Goal: Task Accomplishment & Management: Complete application form

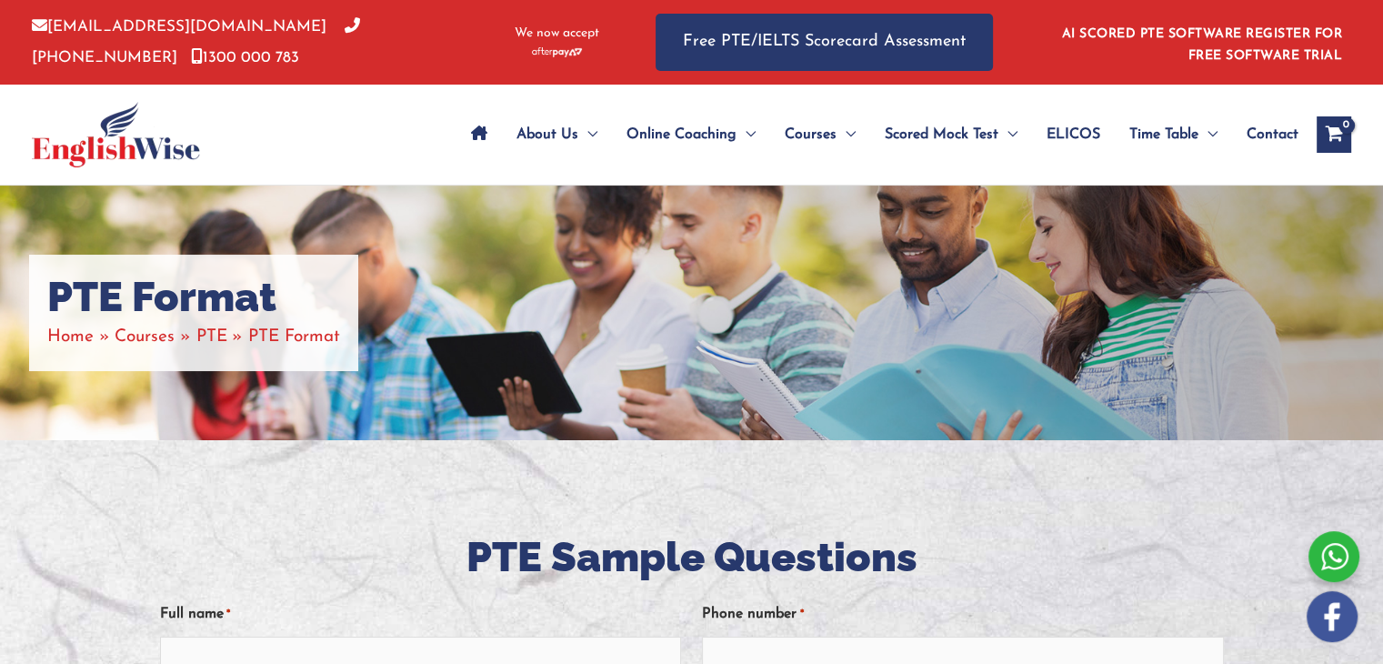
click at [404, 156] on div "About Us Menu Toggle Our Story Testimonials Online Coaching Menu Toggle Online …" at bounding box center [849, 135] width 1005 height 100
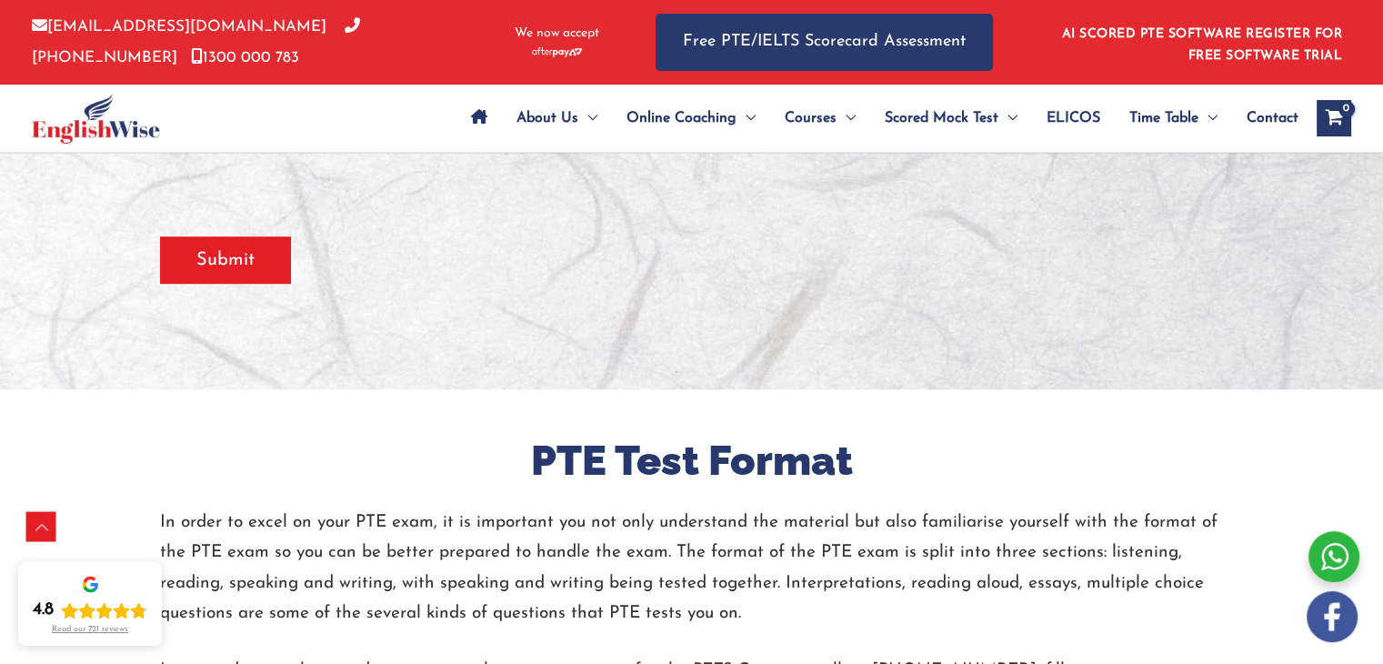
scroll to position [790, 0]
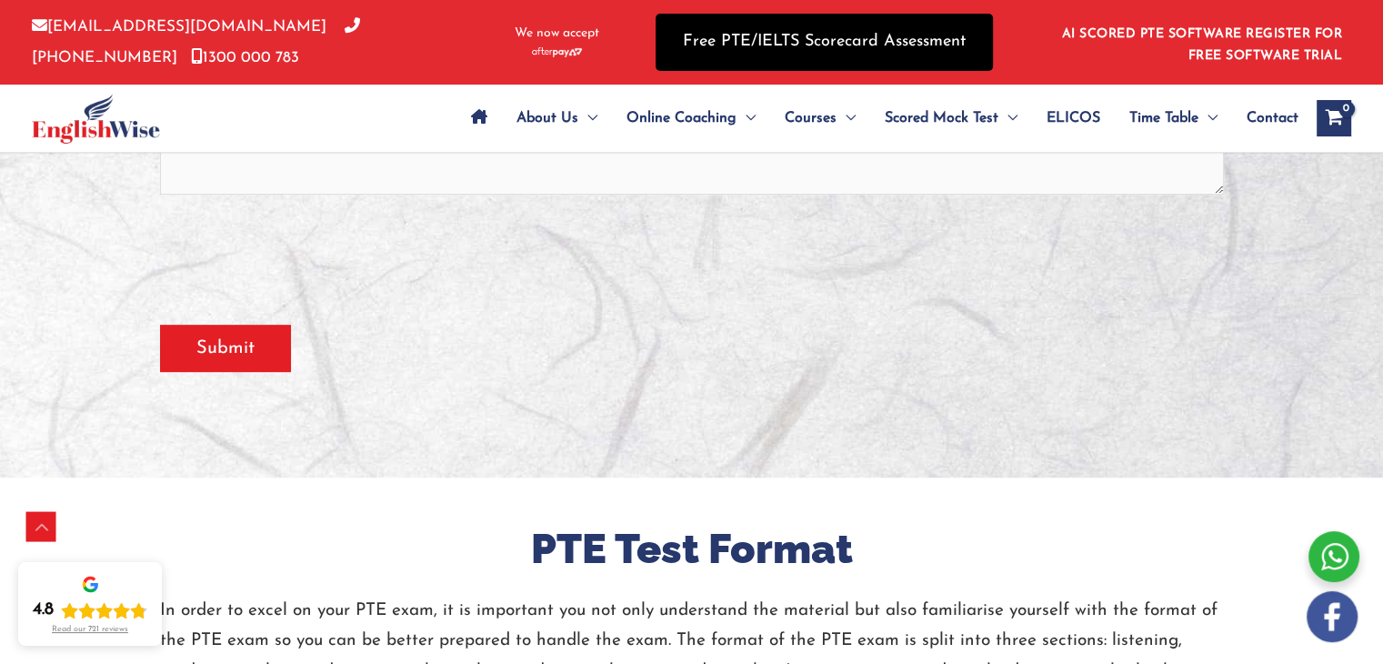
click at [879, 48] on link "Free PTE/IELTS Scorecard Assessment" at bounding box center [824, 42] width 337 height 57
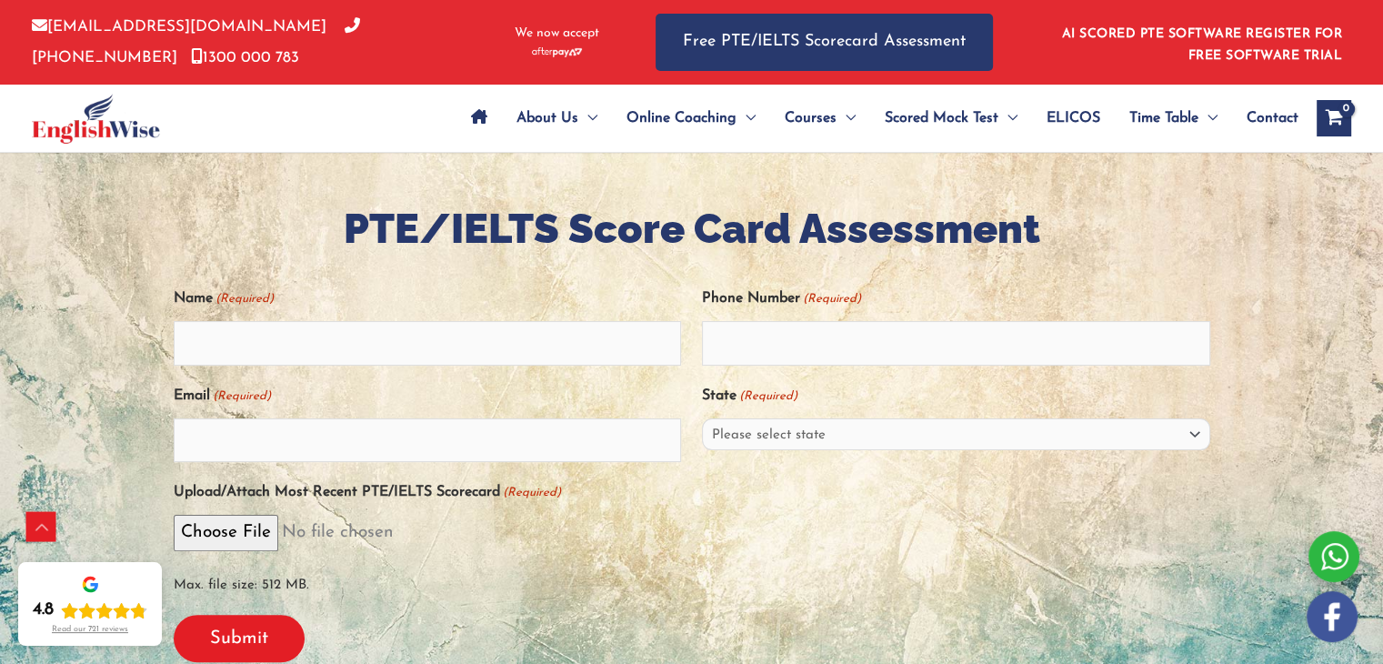
scroll to position [516, 0]
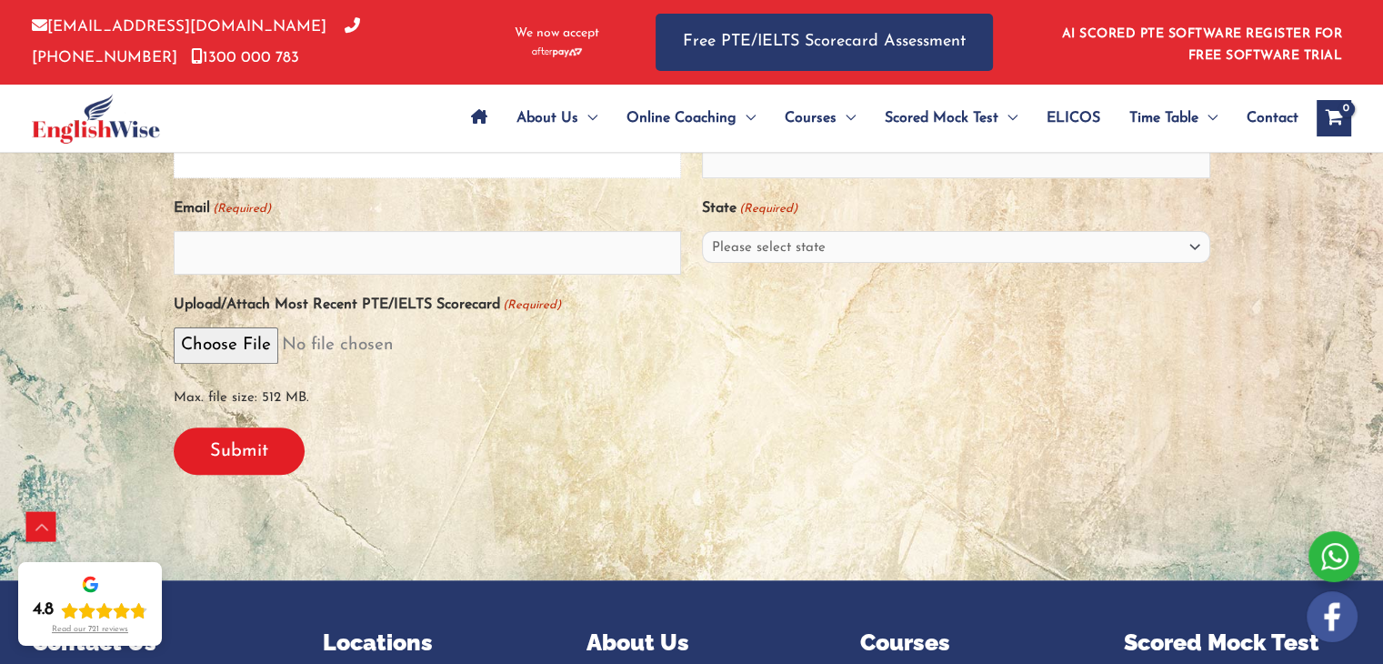
click at [505, 160] on input "Name (Required)" at bounding box center [428, 156] width 508 height 44
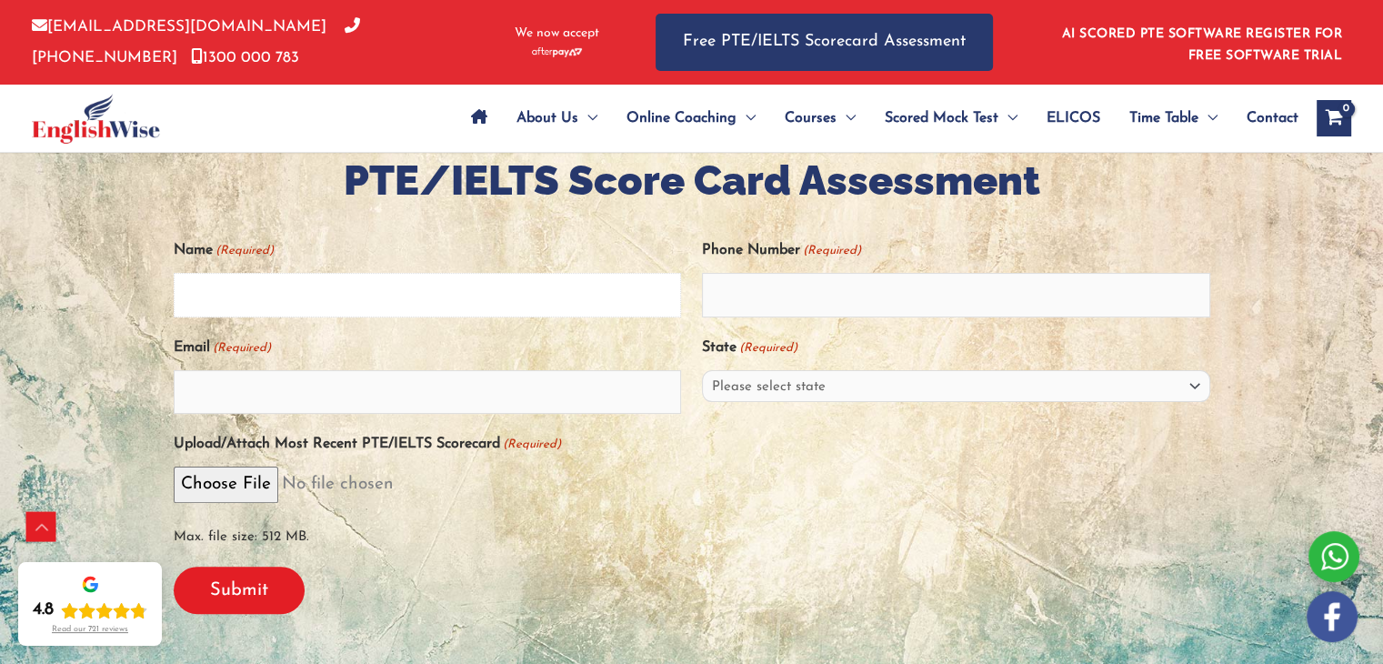
scroll to position [354, 0]
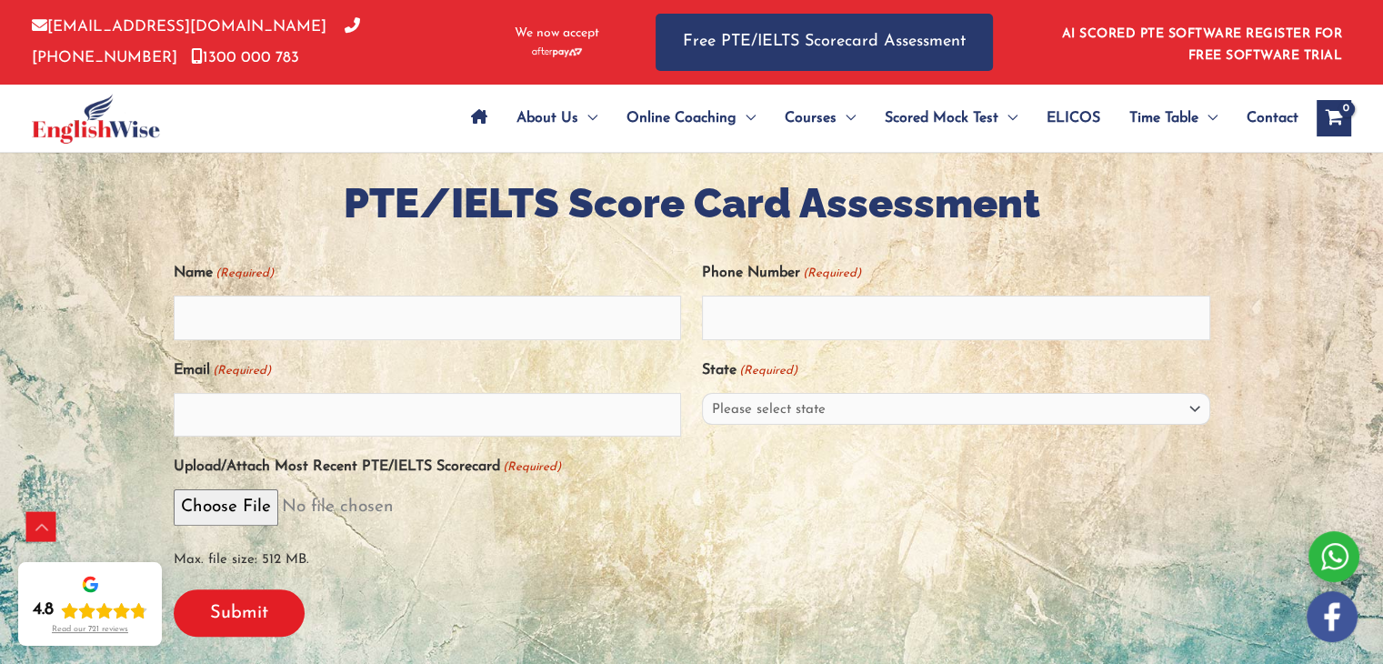
click at [386, 460] on label "Upload/Attach Most Recent PTE/IELTS Scorecard (Required)" at bounding box center [367, 467] width 387 height 30
click at [386, 489] on input "Upload/Attach Most Recent PTE/IELTS Scorecard (Required)" at bounding box center [692, 506] width 1037 height 35
click at [678, 526] on div "Max. file size: 512 MB." at bounding box center [692, 531] width 1037 height 85
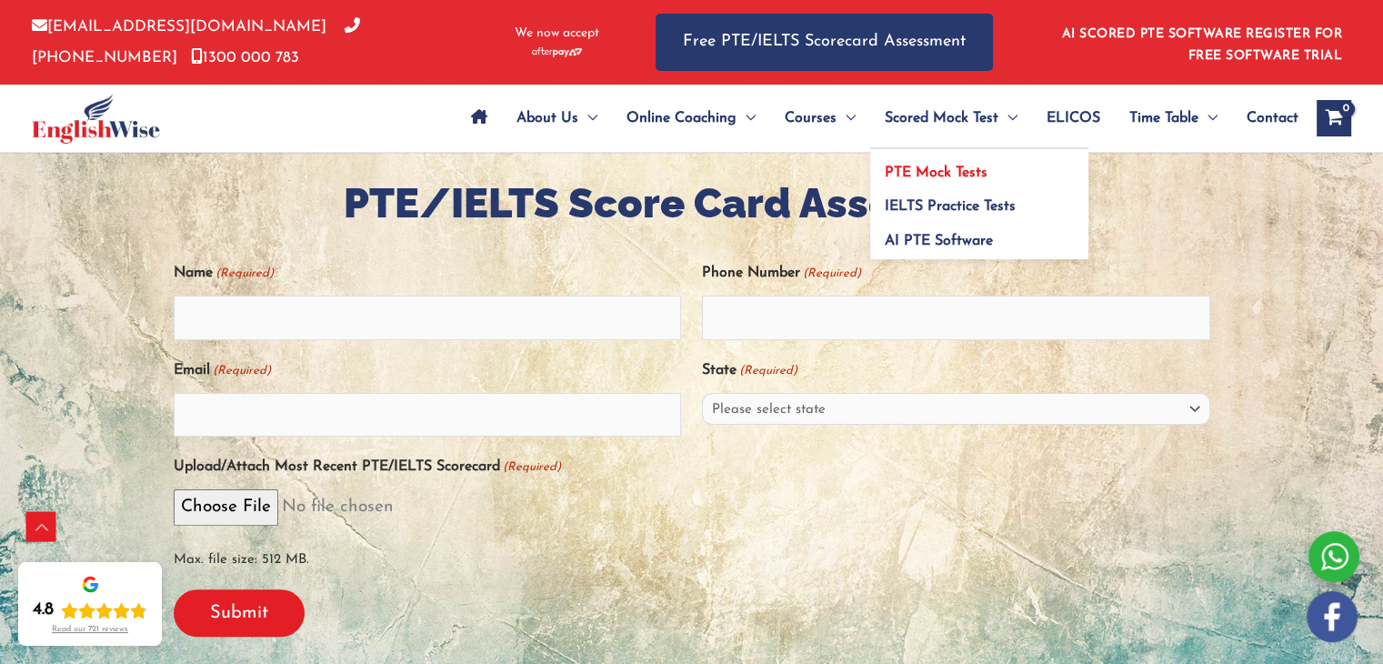
click at [931, 175] on span "PTE Mock Tests" at bounding box center [936, 173] width 103 height 15
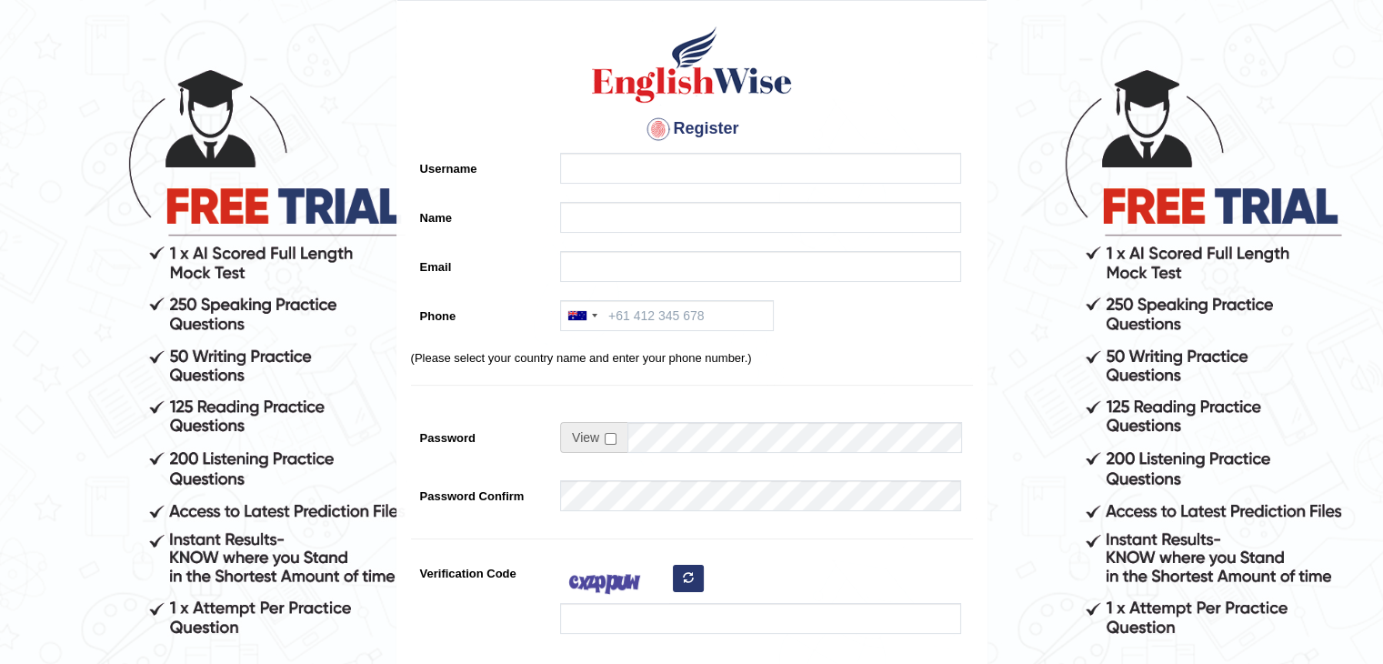
scroll to position [71, 0]
drag, startPoint x: 1387, startPoint y: 136, endPoint x: 1386, endPoint y: 178, distance: 42.8
click at [1382, 178] on html "Please fix the following errors: Please Fill in the Form Register Username Name…" at bounding box center [691, 261] width 1383 height 664
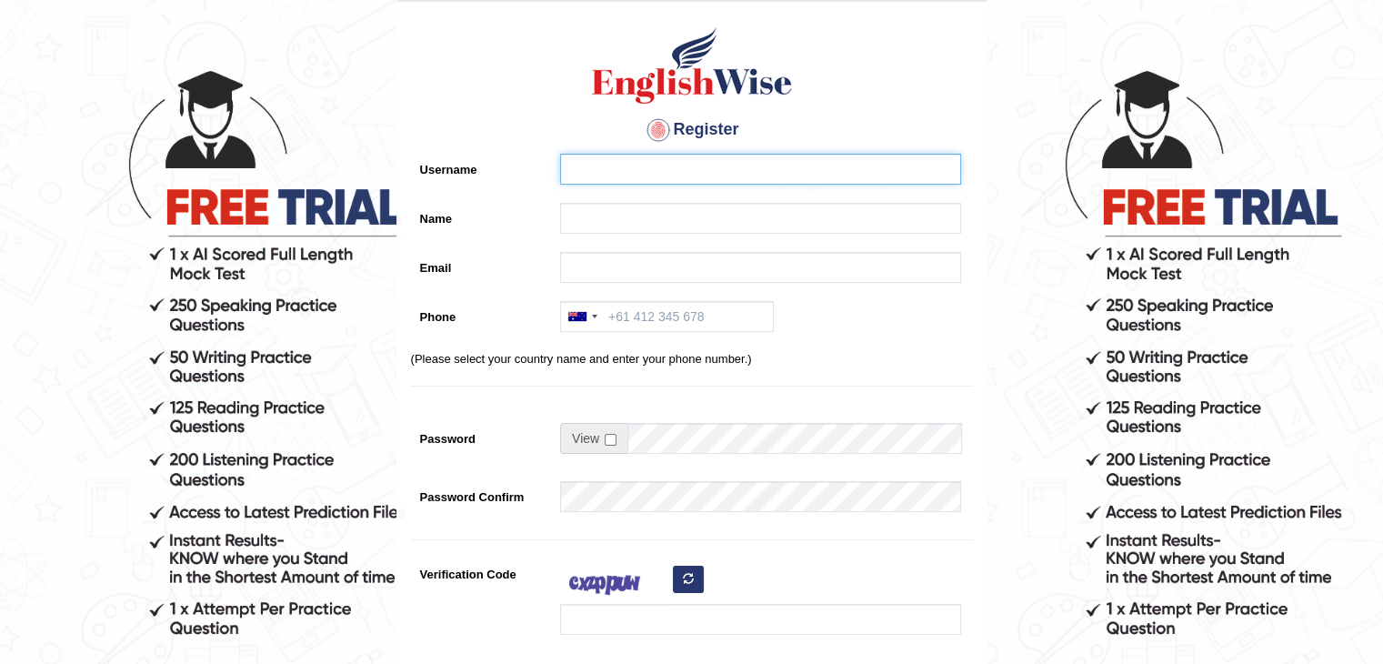
click at [717, 176] on input "Username" at bounding box center [760, 169] width 401 height 31
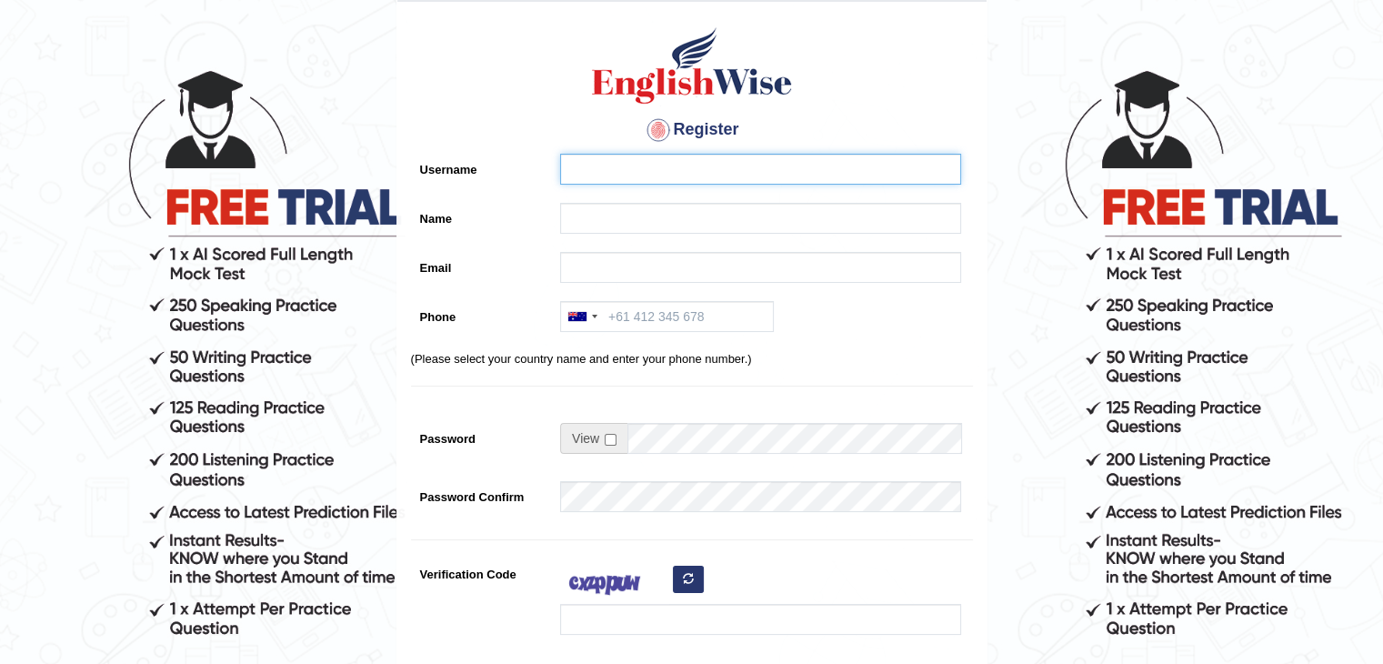
click at [717, 176] on input "Username" at bounding box center [760, 169] width 401 height 31
click at [706, 173] on input "Username" at bounding box center [760, 169] width 401 height 31
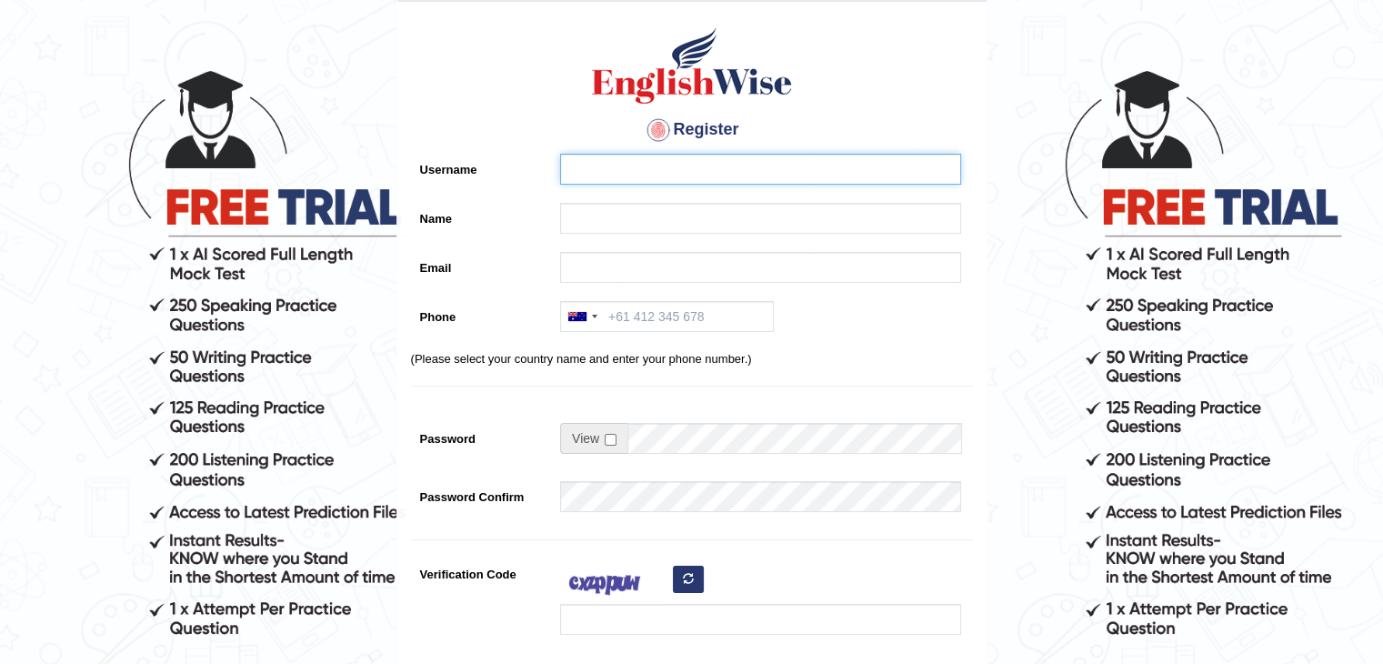
click at [706, 173] on input "Username" at bounding box center [760, 169] width 401 height 31
type input "dneelak@gmail.com"
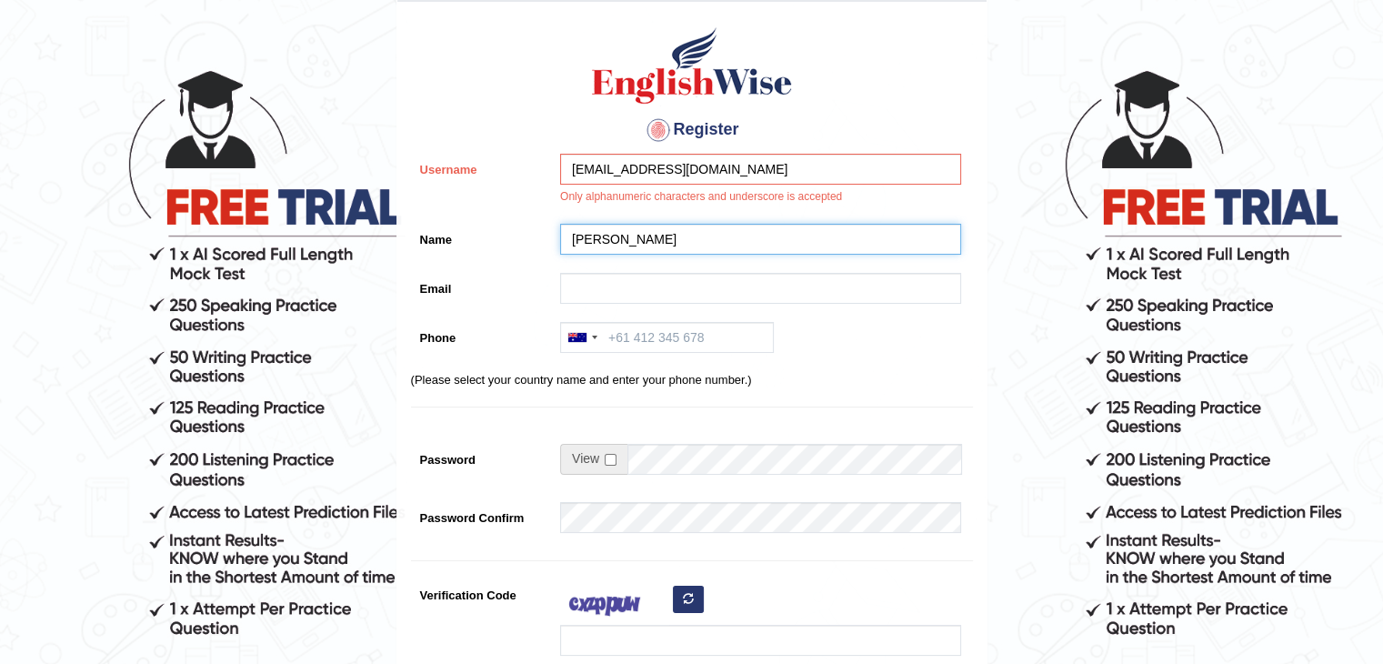
type input "Dhamotharan"
type input "dneelak"
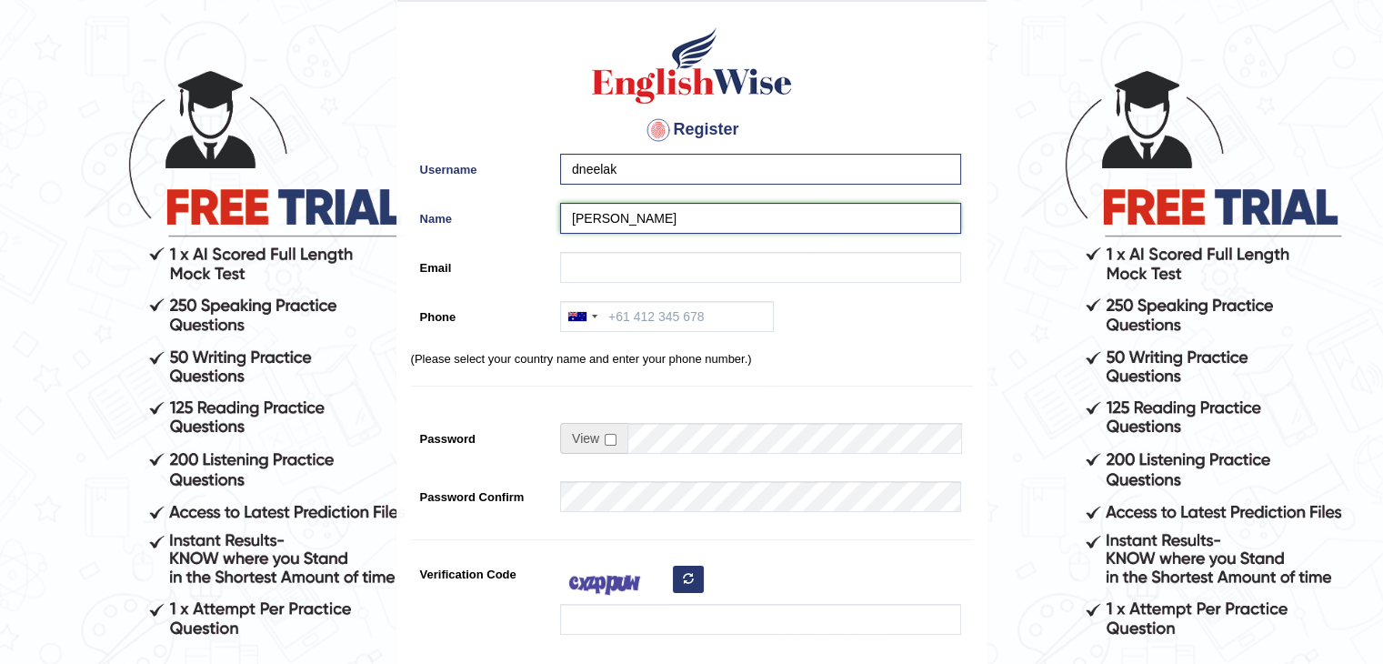
type input "[PERSON_NAME]"
type input "n"
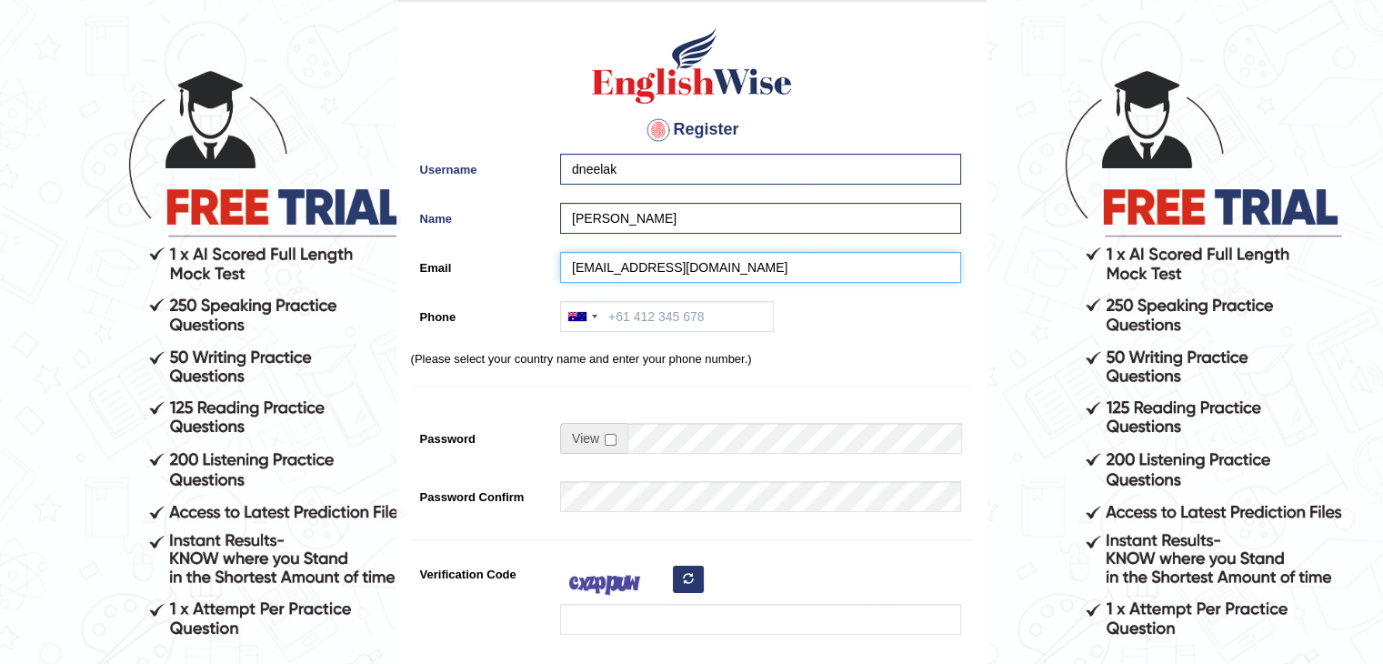
type input "dneelak@gmail.com"
click at [579, 316] on div at bounding box center [577, 316] width 18 height 9
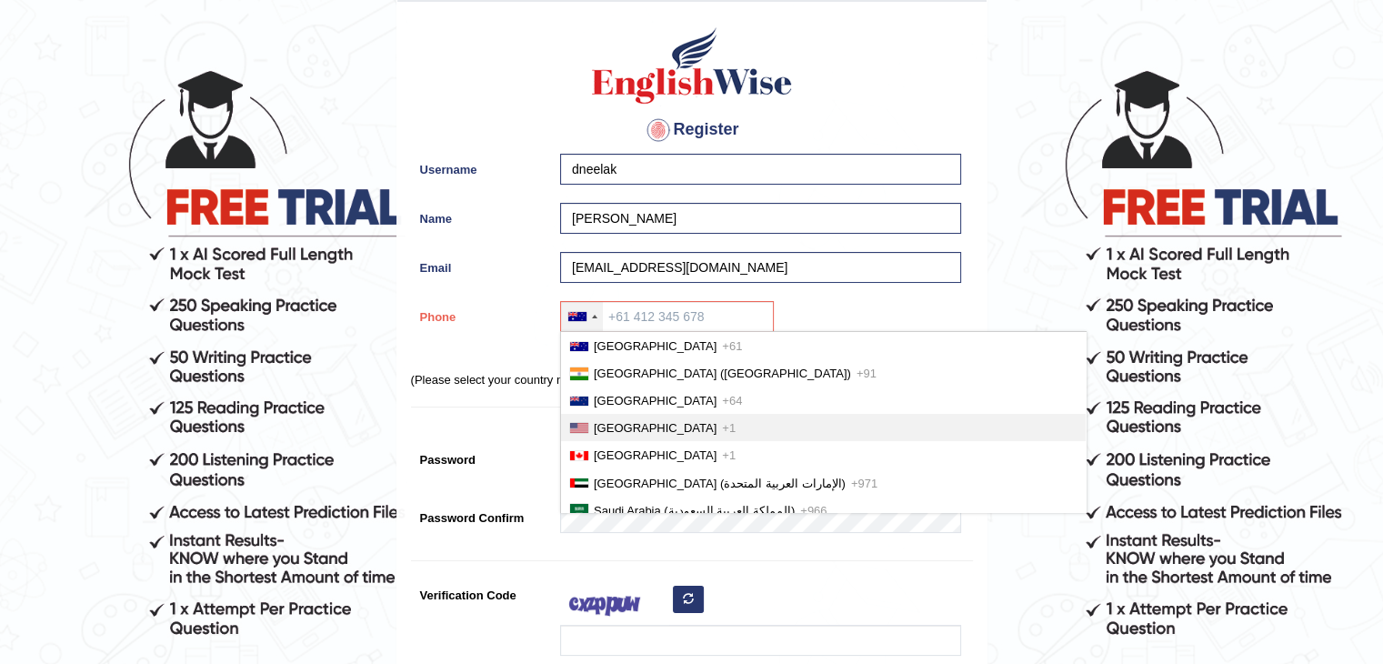
click at [622, 422] on span "United States" at bounding box center [655, 428] width 123 height 14
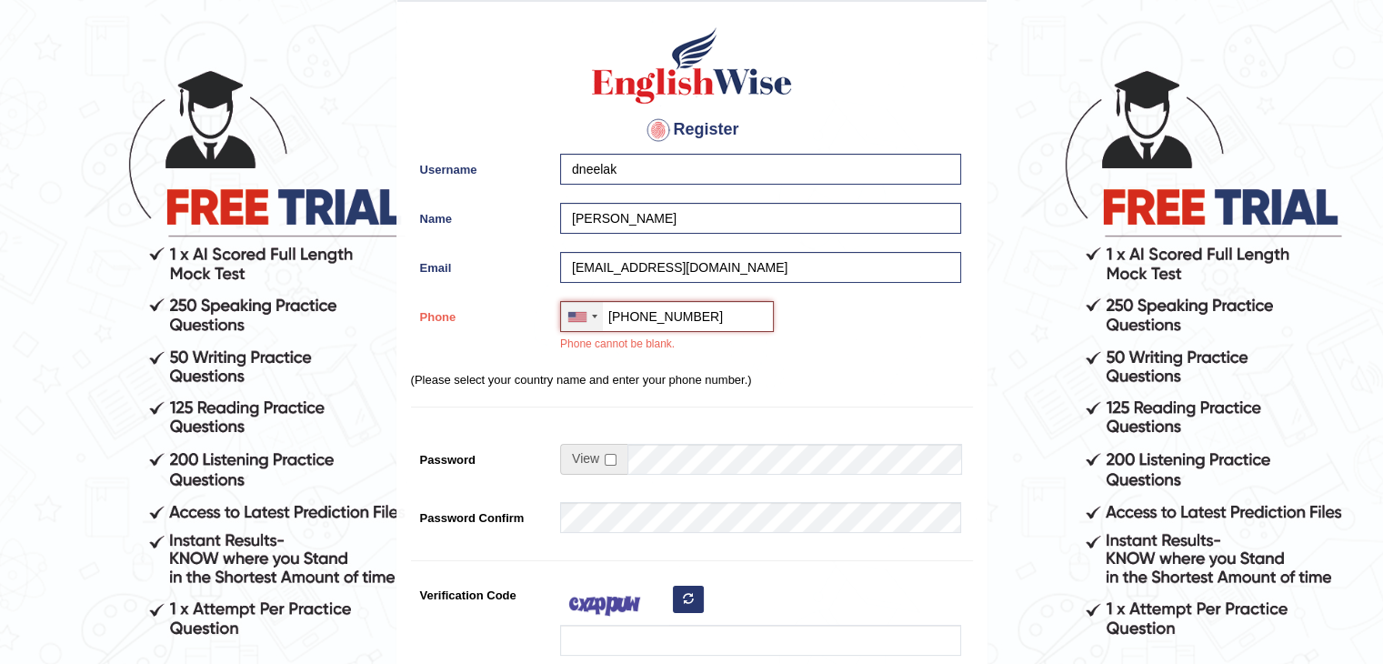
type input "+14806190883"
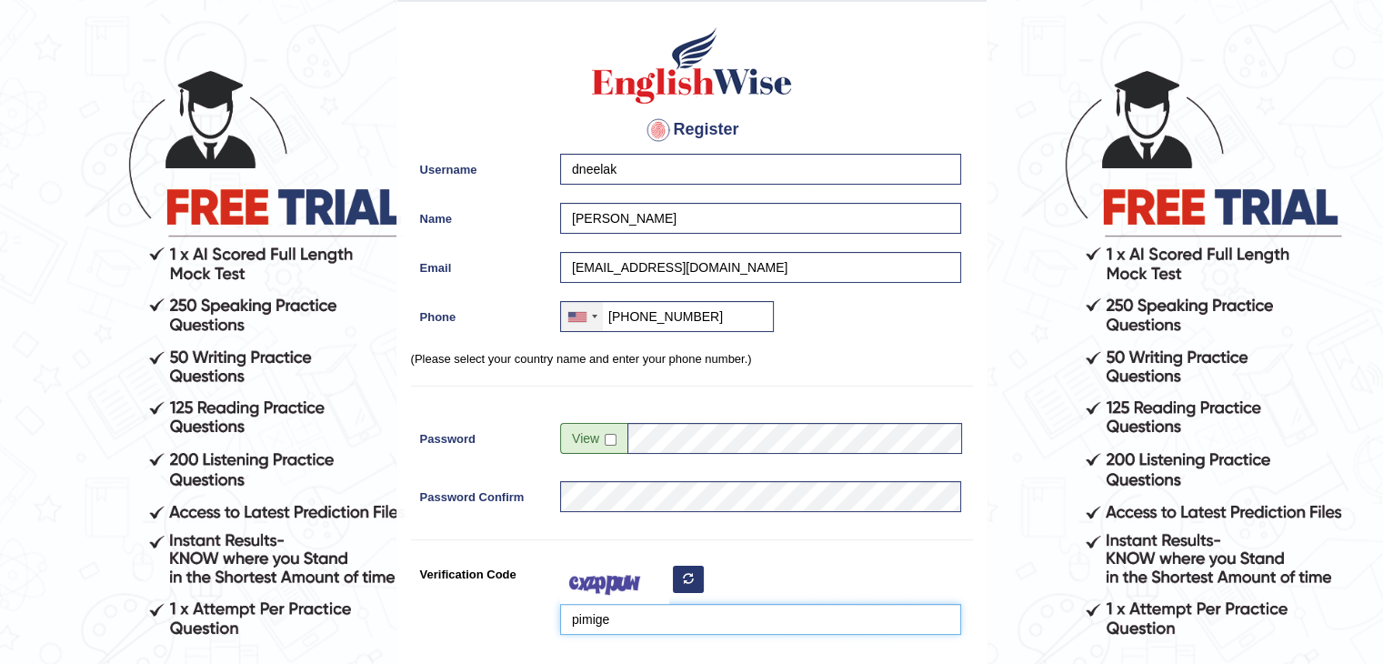
type input "pimige"
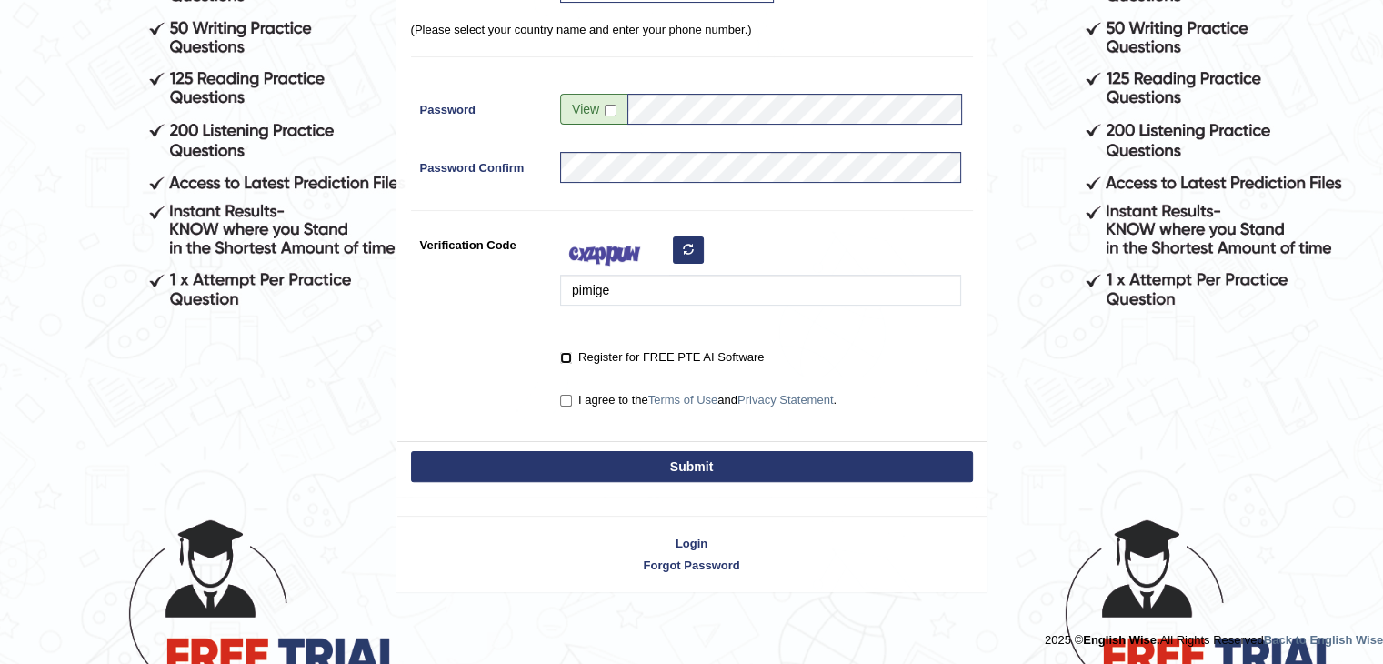
click at [566, 357] on input "Register for FREE PTE AI Software" at bounding box center [566, 358] width 12 height 12
checkbox input "true"
click at [568, 396] on input "I agree to the Terms of Use and Privacy Statement ." at bounding box center [566, 401] width 12 height 12
checkbox input "true"
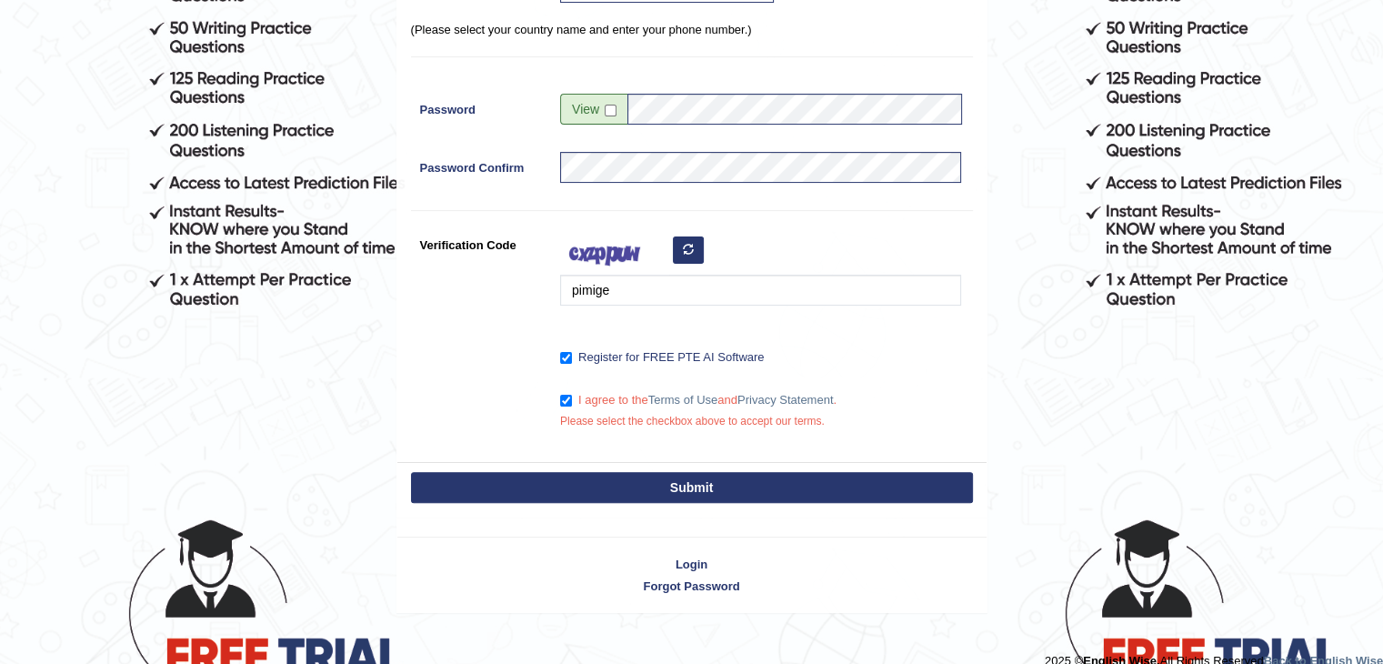
click at [644, 427] on div "I agree to the Terms of Use and Privacy Statement . Please select the checkbox …" at bounding box center [756, 412] width 410 height 55
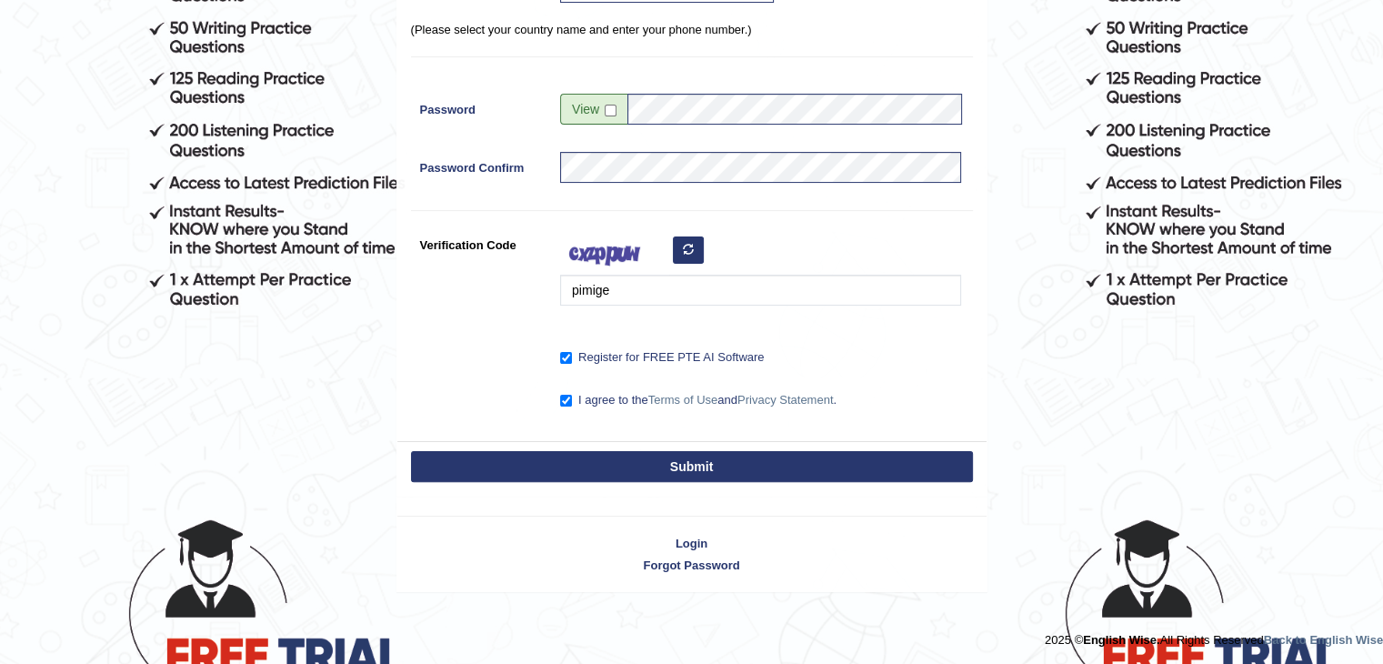
click at [569, 362] on label "Register for FREE PTE AI Software" at bounding box center [662, 357] width 204 height 18
click at [569, 362] on input "Register for FREE PTE AI Software" at bounding box center [566, 358] width 12 height 12
click at [569, 362] on label "Register for FREE PTE AI Software" at bounding box center [662, 357] width 204 height 18
click at [569, 362] on input "Register for FREE PTE AI Software" at bounding box center [566, 358] width 12 height 12
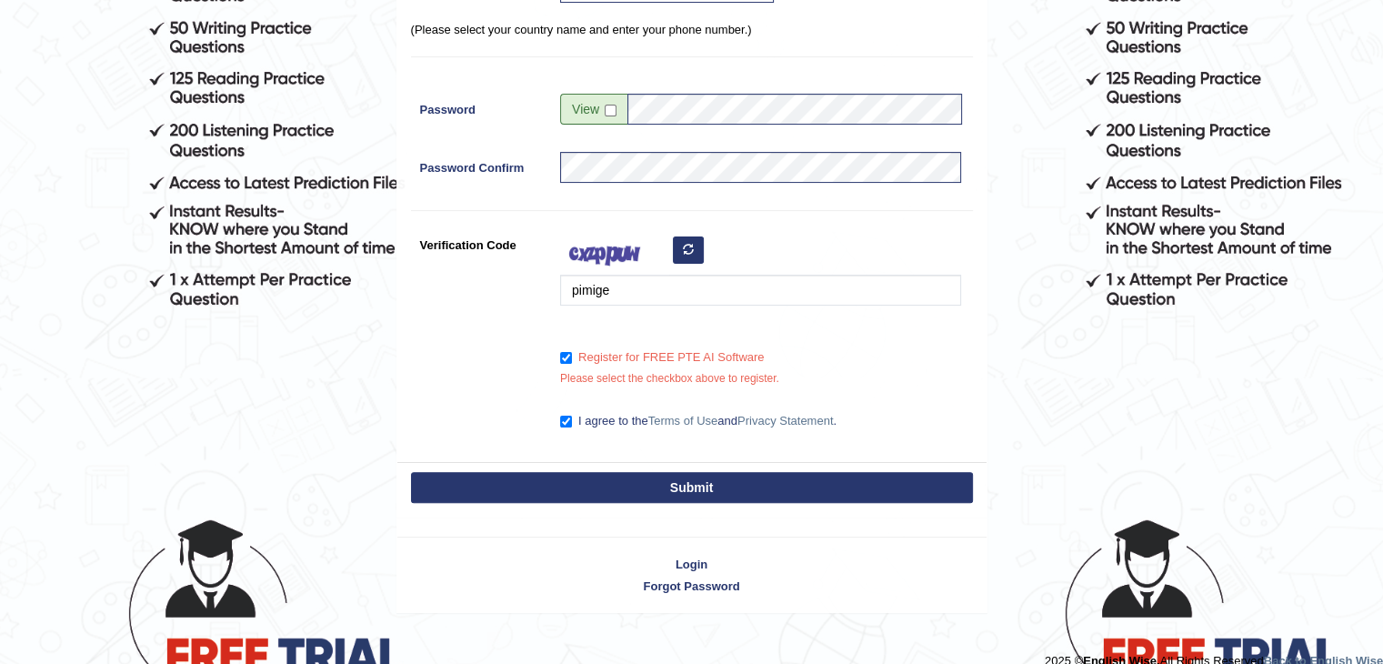
click at [569, 362] on label "Register for FREE PTE AI Software" at bounding box center [662, 357] width 204 height 18
click at [569, 362] on input "Register for FREE PTE AI Software" at bounding box center [566, 358] width 12 height 12
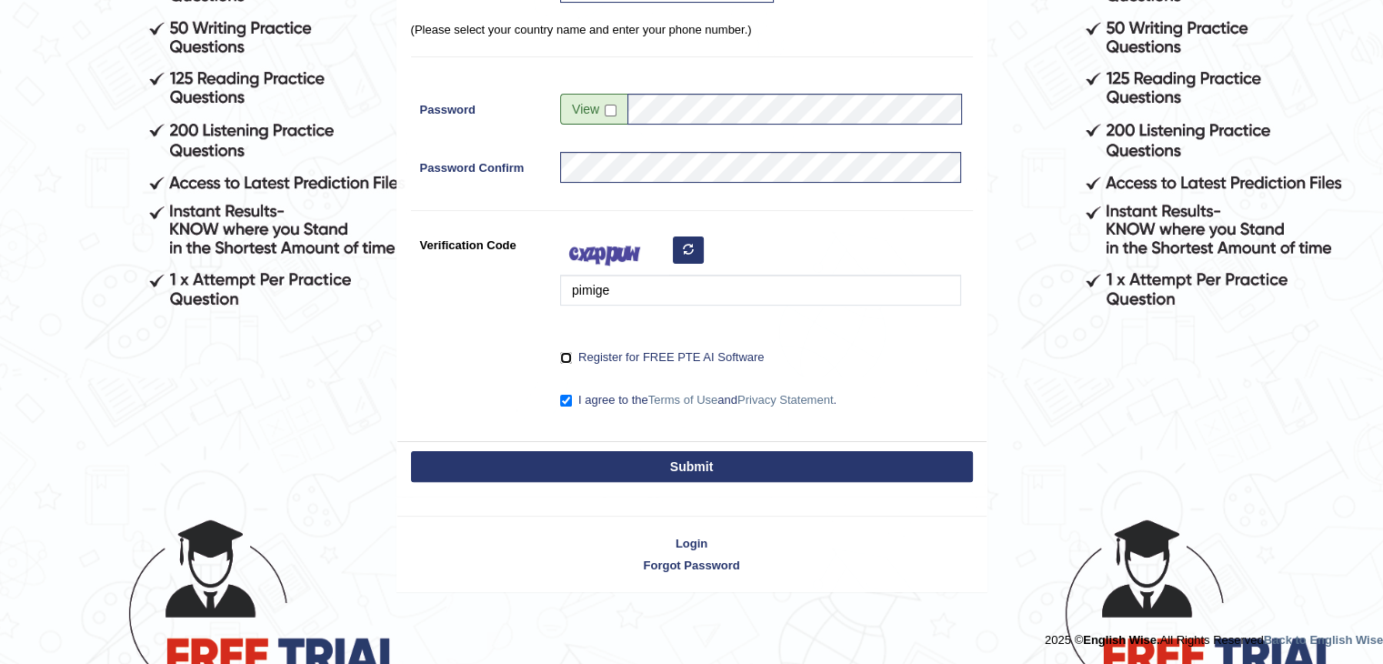
click at [566, 360] on input "Register for FREE PTE AI Software" at bounding box center [566, 358] width 12 height 12
checkbox input "true"
click at [695, 459] on button "Submit" at bounding box center [692, 466] width 562 height 31
click at [607, 110] on input "checkbox" at bounding box center [611, 111] width 12 height 12
checkbox input "true"
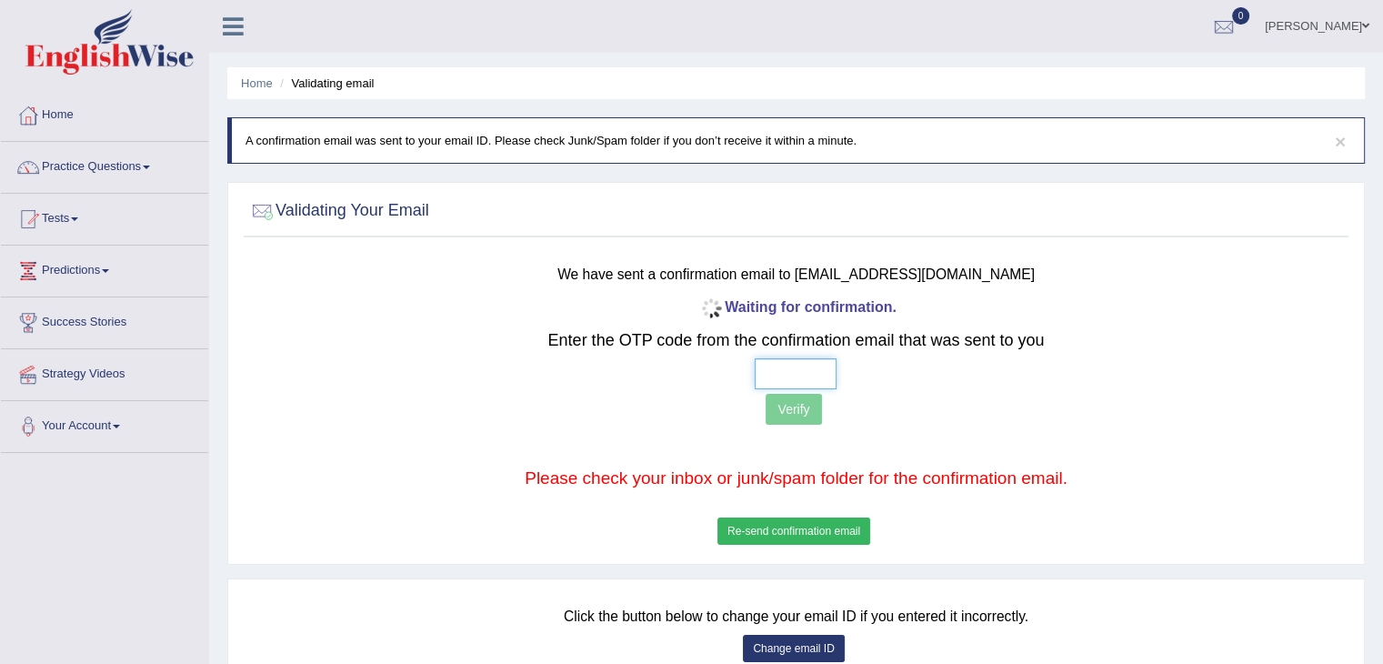
click at [819, 374] on input "text" at bounding box center [796, 373] width 82 height 31
type input "5 6 1 1"
click at [791, 415] on button "Verify" at bounding box center [793, 409] width 55 height 31
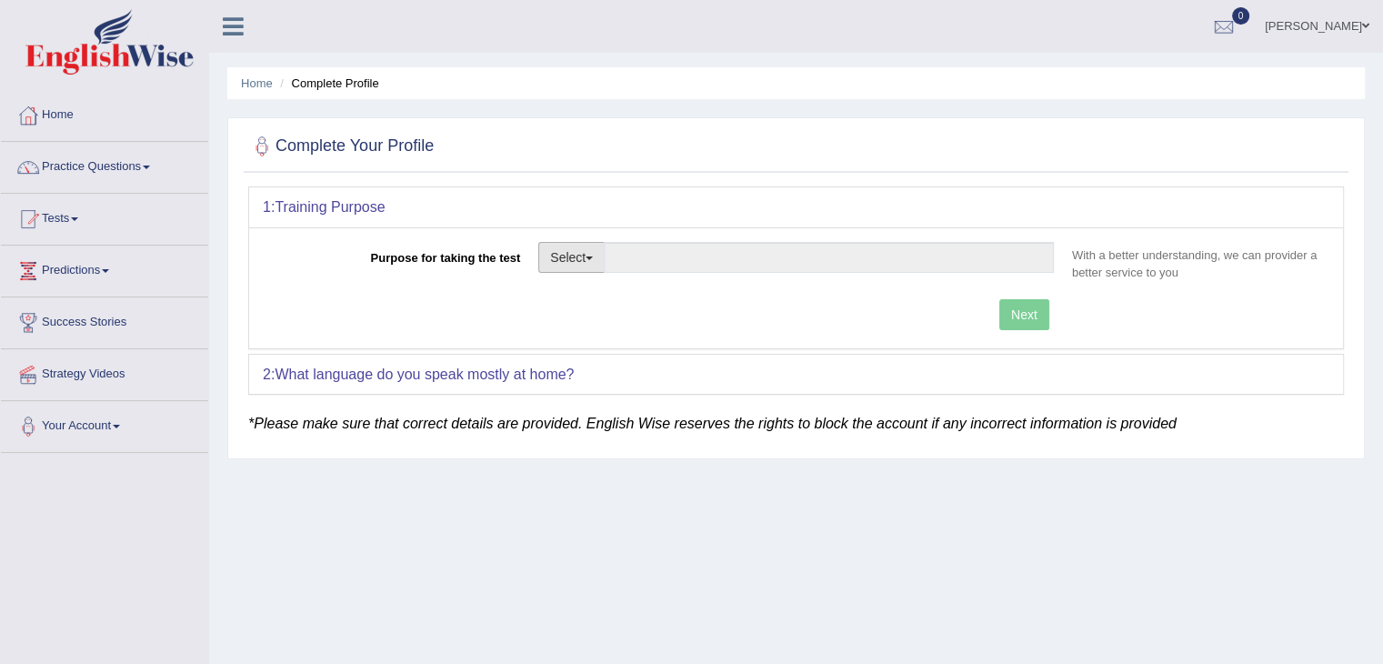
click at [597, 261] on button "Select" at bounding box center [571, 257] width 66 height 31
click at [634, 322] on link "Permanent Residency" at bounding box center [620, 320] width 162 height 24
type input "Permanent Residency"
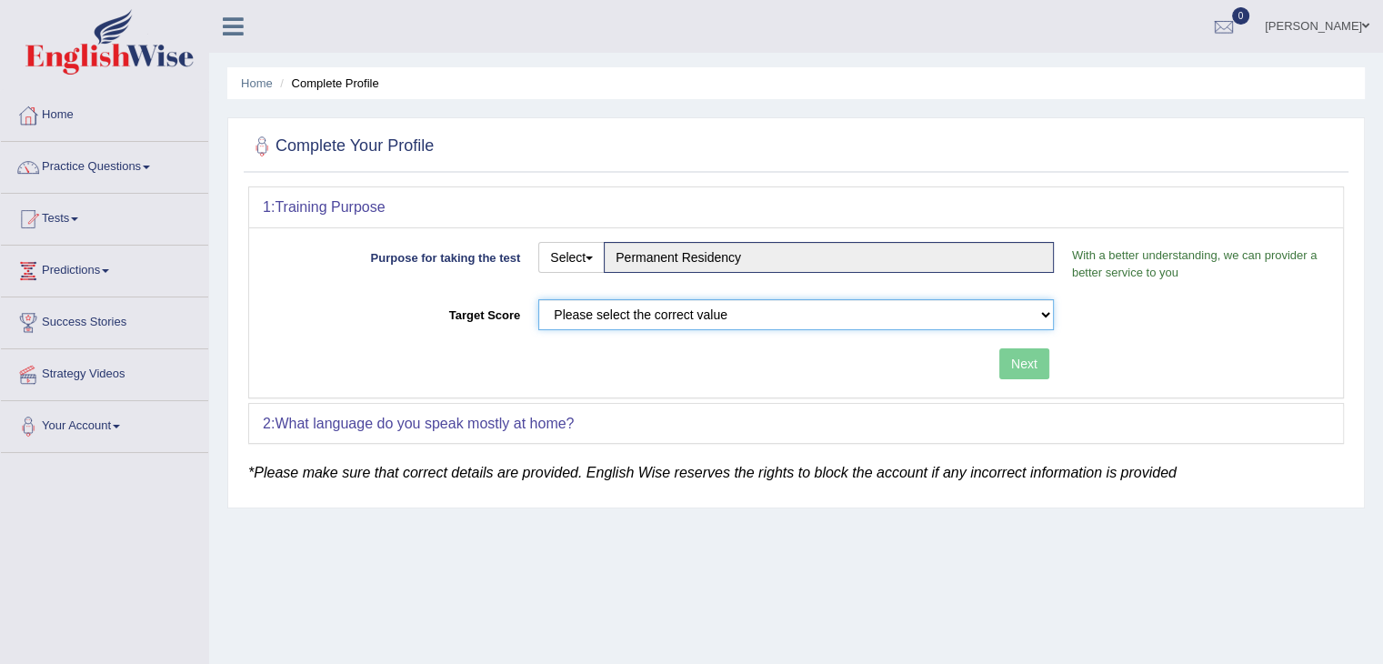
click at [634, 322] on select "Please select the correct value 50 (6 bands) 58 (6.5 bands) 65 (7 bands) 79 (8 …" at bounding box center [796, 314] width 516 height 31
select select "79"
click at [538, 299] on select "Please select the correct value 50 (6 bands) 58 (6.5 bands) 65 (7 bands) 79 (8 …" at bounding box center [796, 314] width 516 height 31
click at [1022, 365] on button "Next" at bounding box center [1025, 363] width 50 height 31
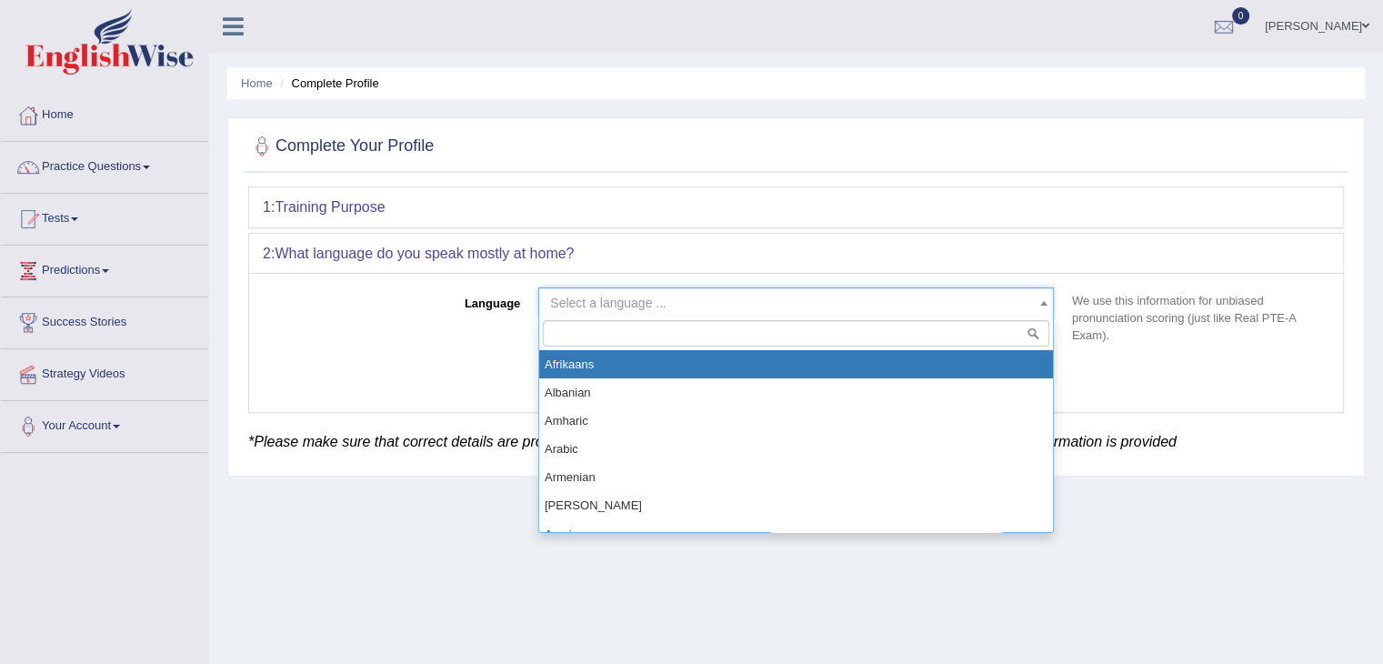
click at [814, 308] on span "Select a language ..." at bounding box center [790, 303] width 481 height 18
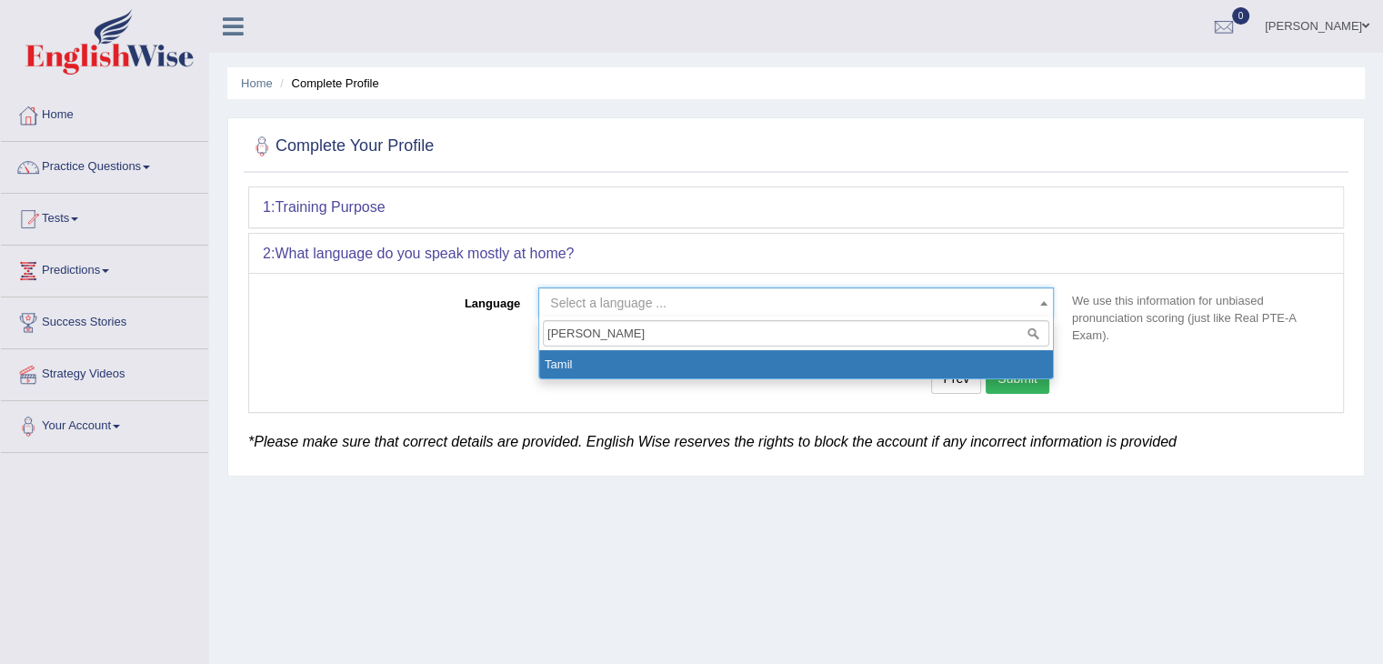
type input "[PERSON_NAME]"
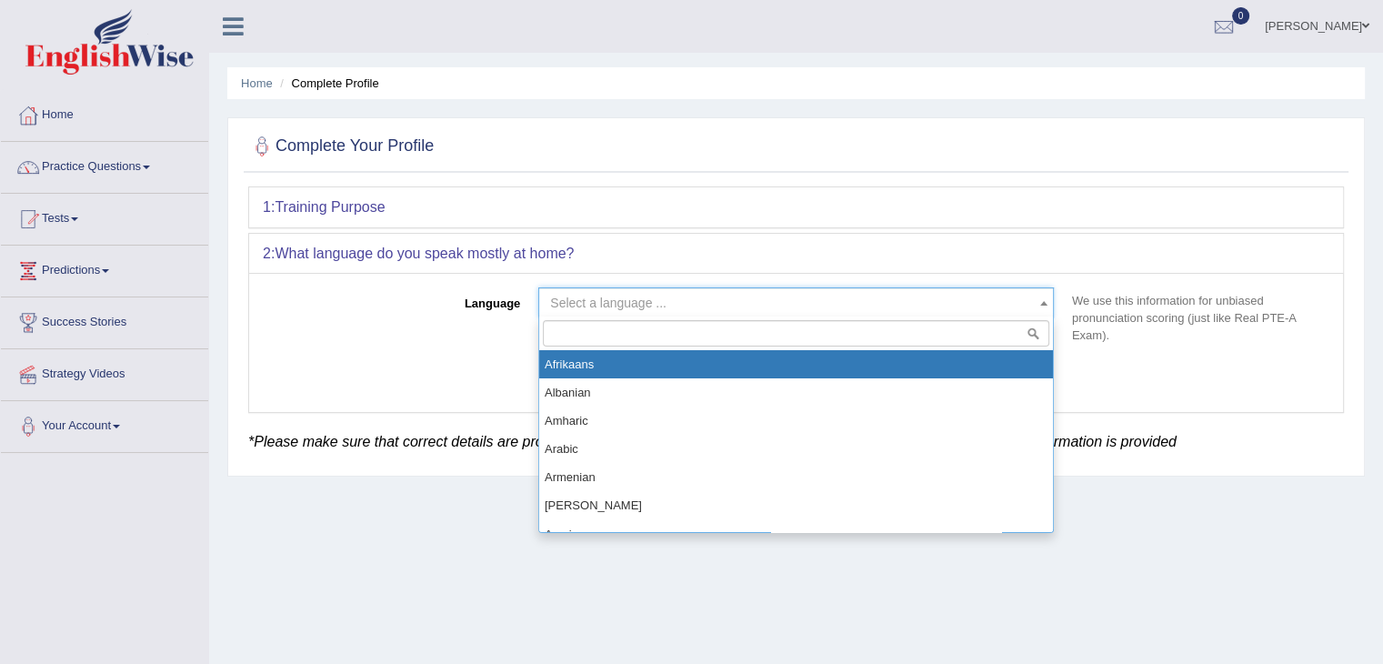
click at [819, 307] on span "Select a language ..." at bounding box center [790, 303] width 481 height 18
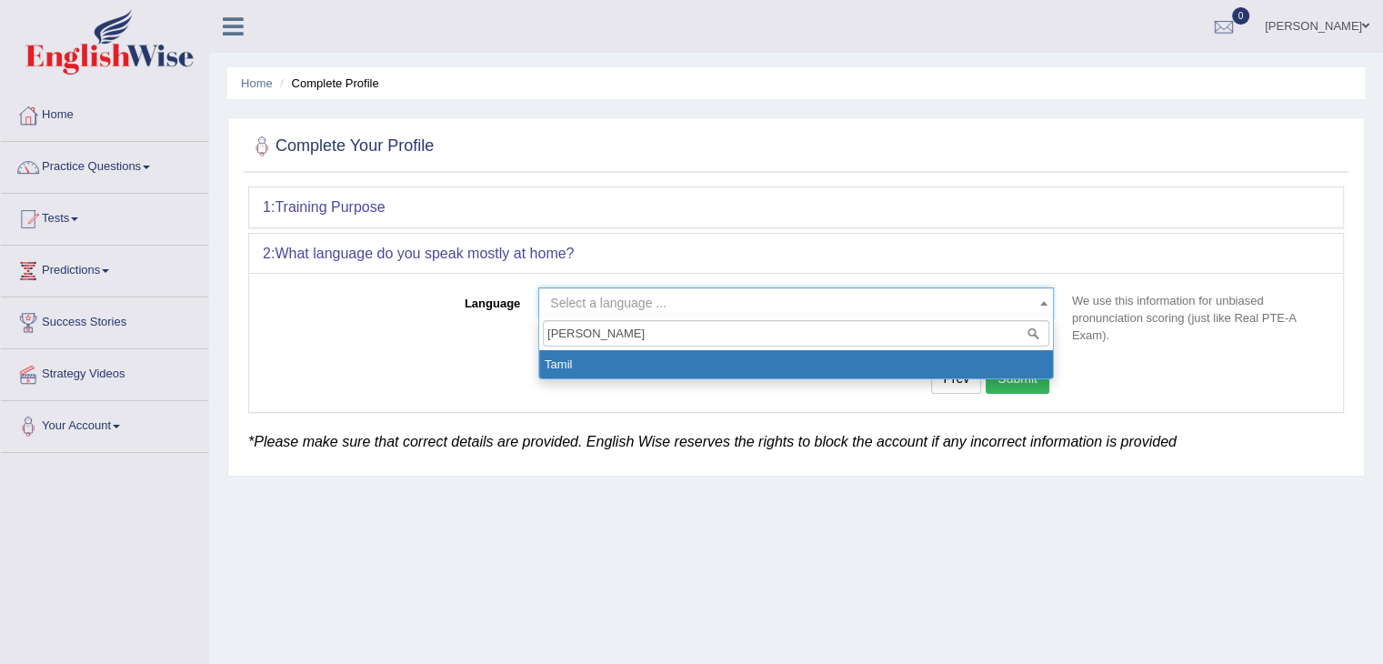
type input "tamil"
select select "Tamil"
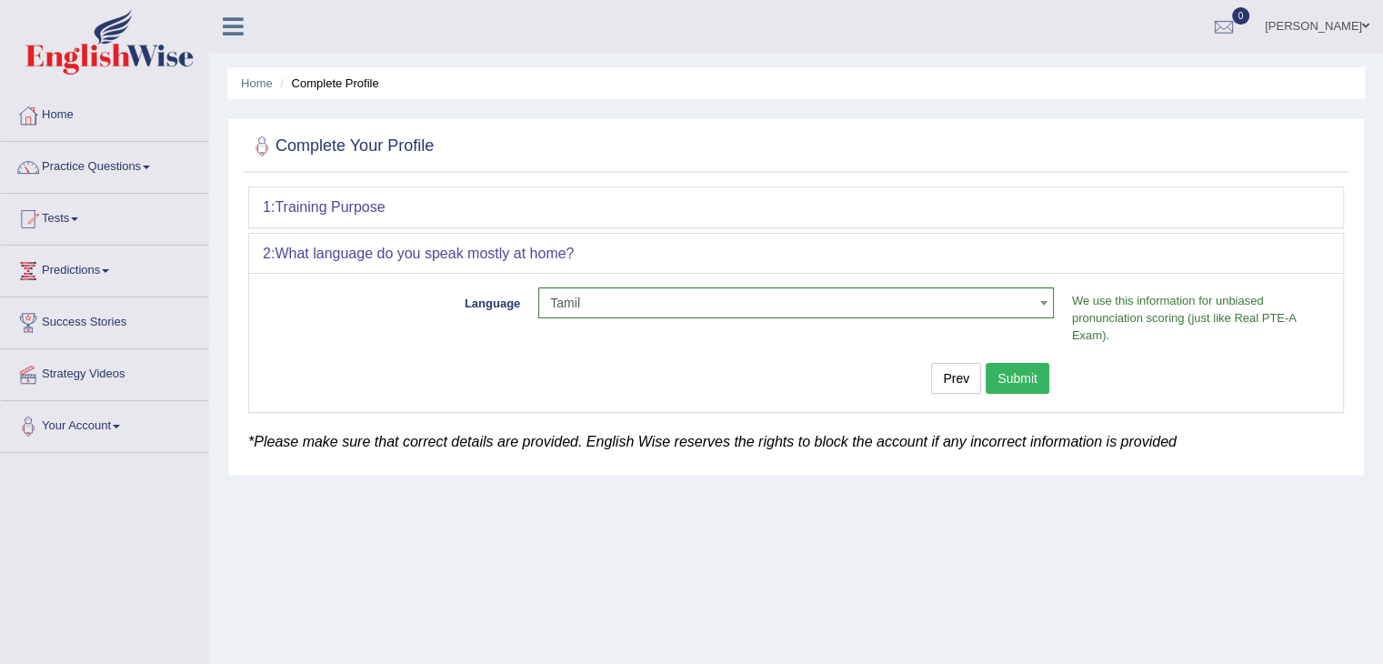
click at [1017, 372] on button "Submit" at bounding box center [1018, 378] width 64 height 31
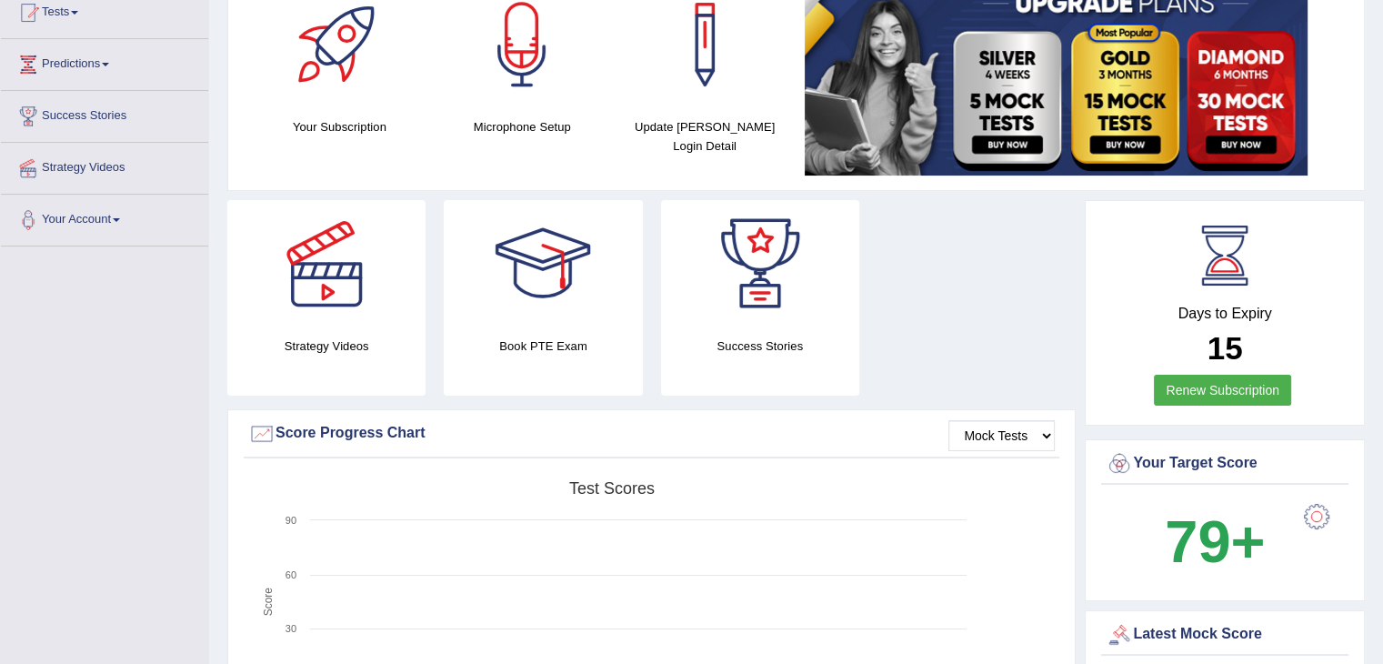
scroll to position [213, 0]
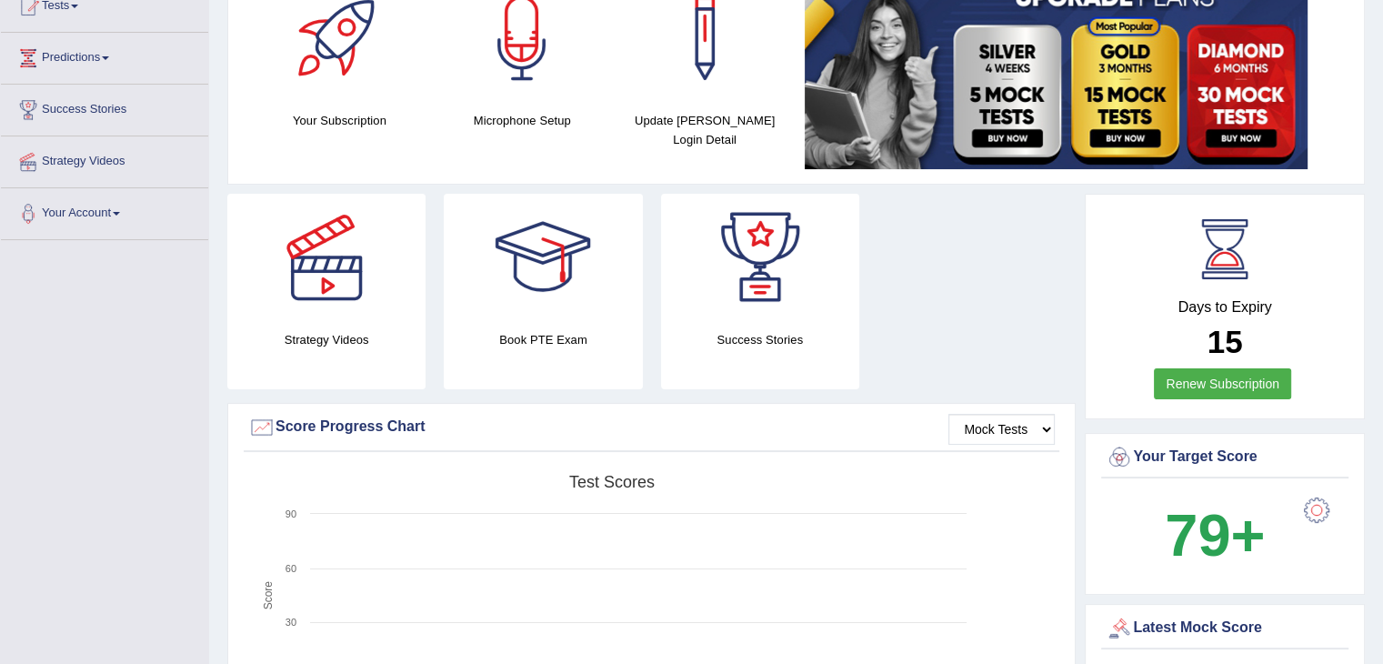
click at [553, 307] on div at bounding box center [542, 257] width 127 height 127
click at [357, 276] on div at bounding box center [326, 257] width 127 height 127
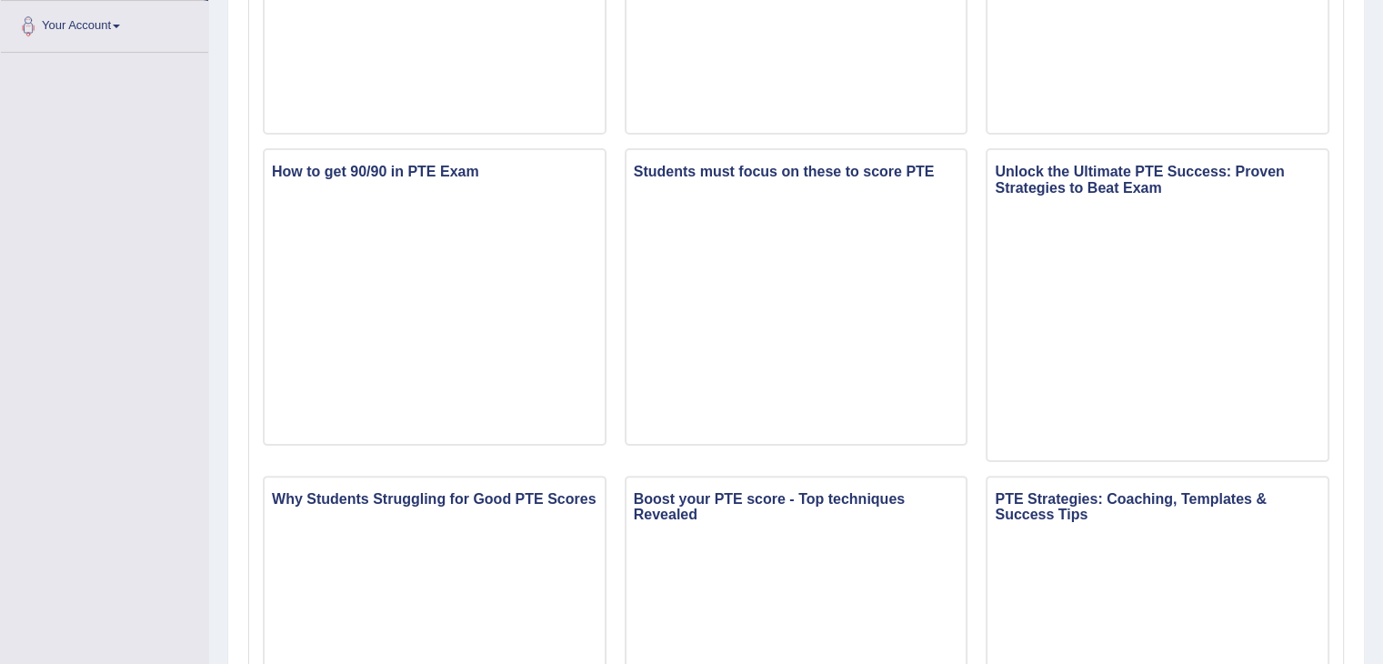
scroll to position [158, 0]
